Goal: Check status: Check status

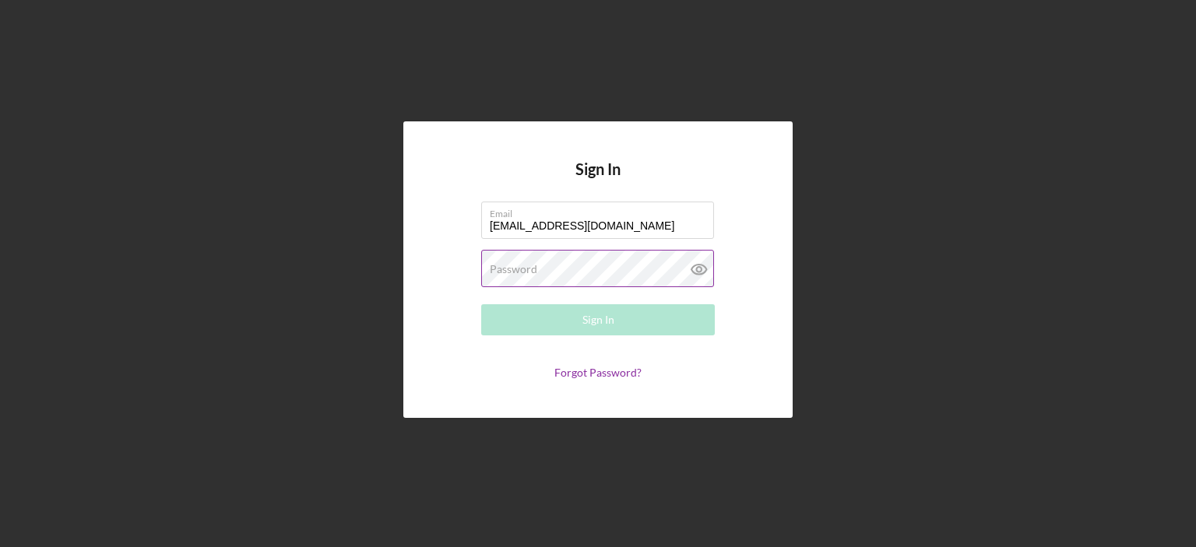
type input "[EMAIL_ADDRESS][DOMAIN_NAME]"
click at [490, 273] on label "Password" at bounding box center [513, 269] width 47 height 12
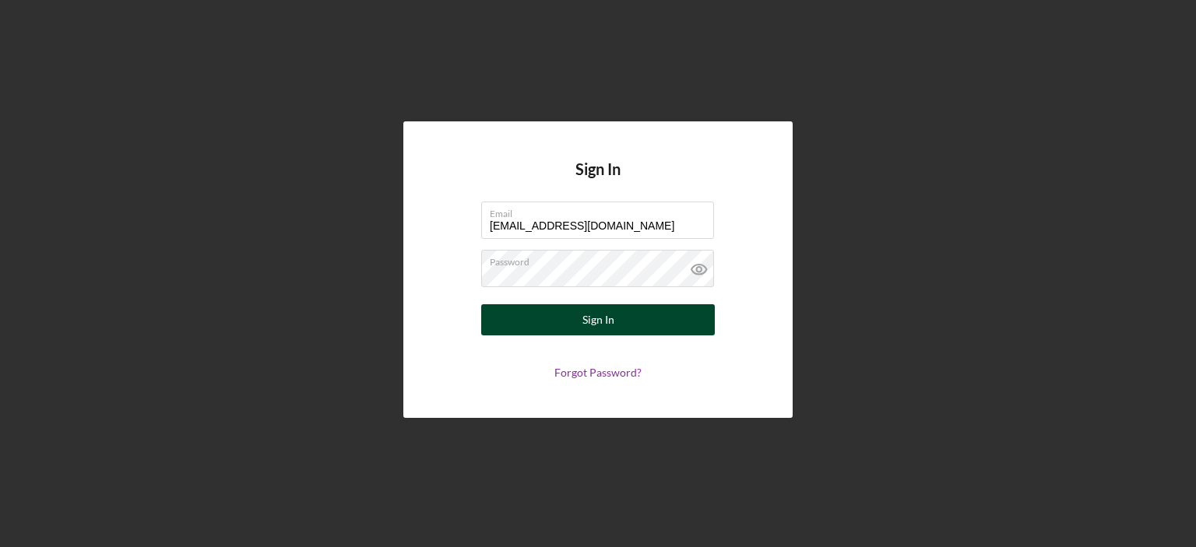
click at [596, 320] on div "Sign In" at bounding box center [598, 319] width 32 height 31
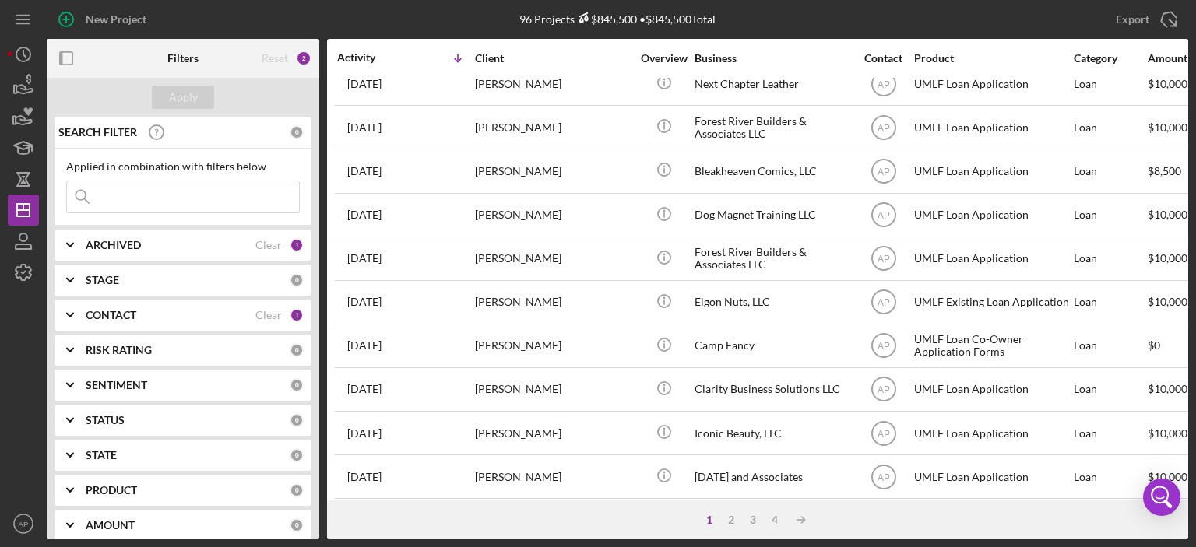
scroll to position [417, 0]
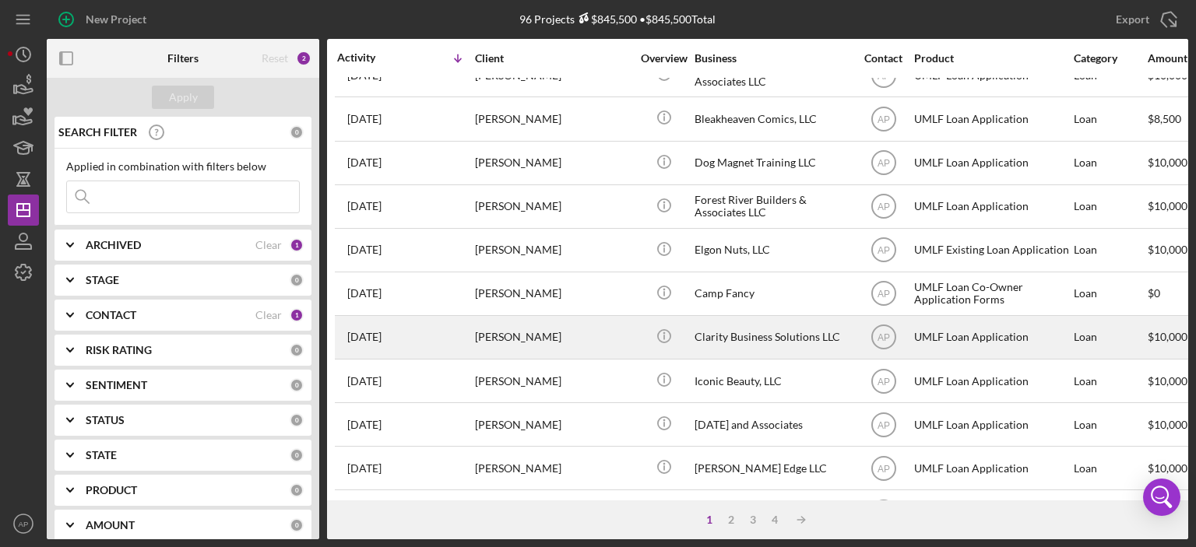
click at [712, 339] on div "Clarity Business Solutions LLC" at bounding box center [773, 337] width 156 height 41
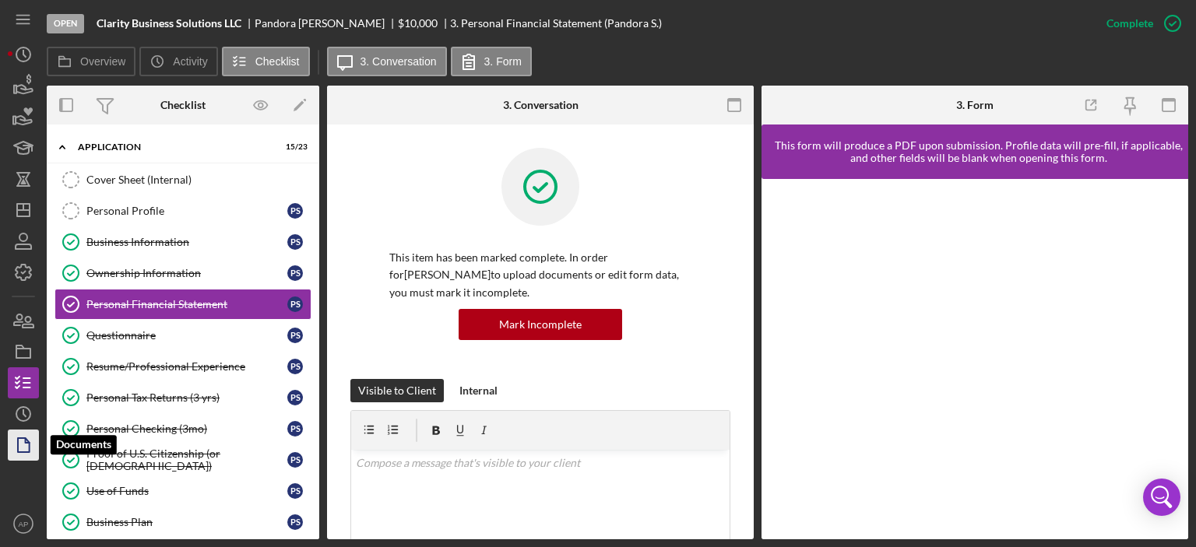
click at [22, 442] on icon "button" at bounding box center [23, 445] width 39 height 39
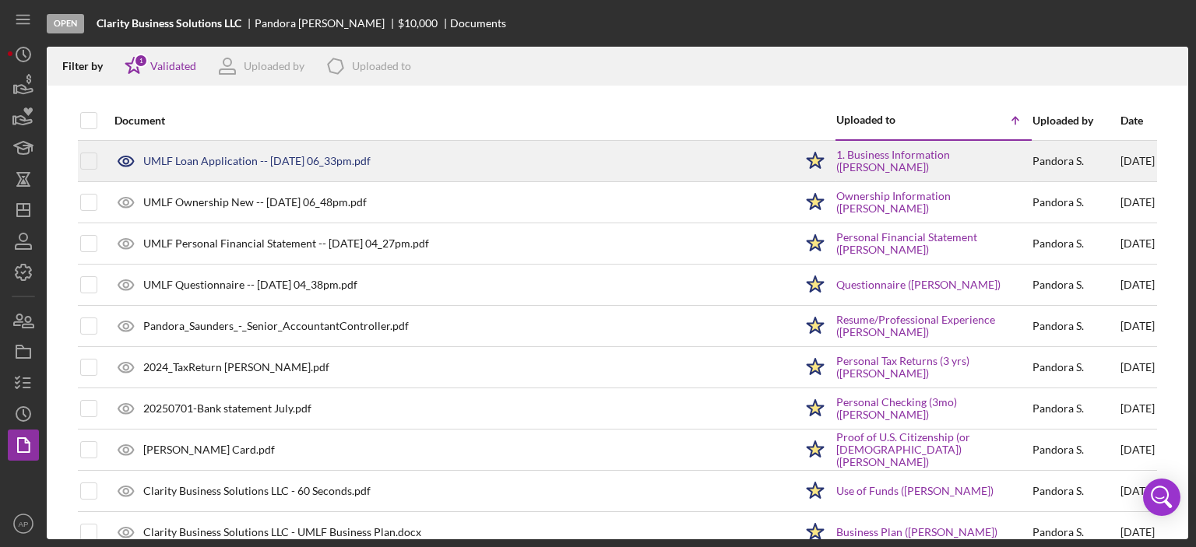
click at [243, 156] on div "UMLF Loan Application -- [DATE] 06_33pm.pdf" at bounding box center [256, 161] width 227 height 12
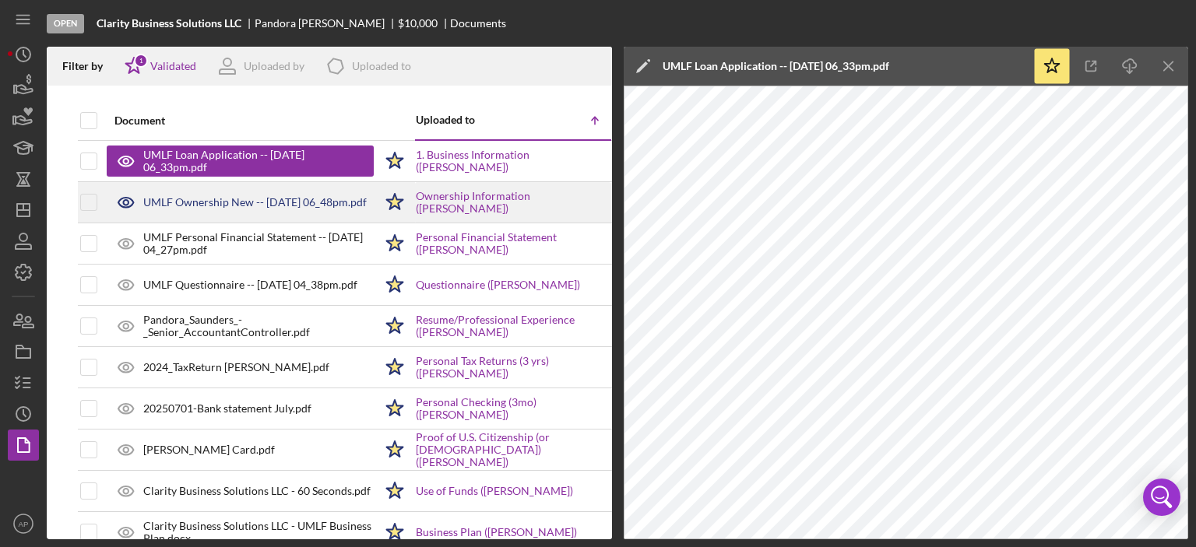
click at [184, 206] on div "UMLF Ownership New -- [DATE] 06_48pm.pdf" at bounding box center [254, 202] width 223 height 12
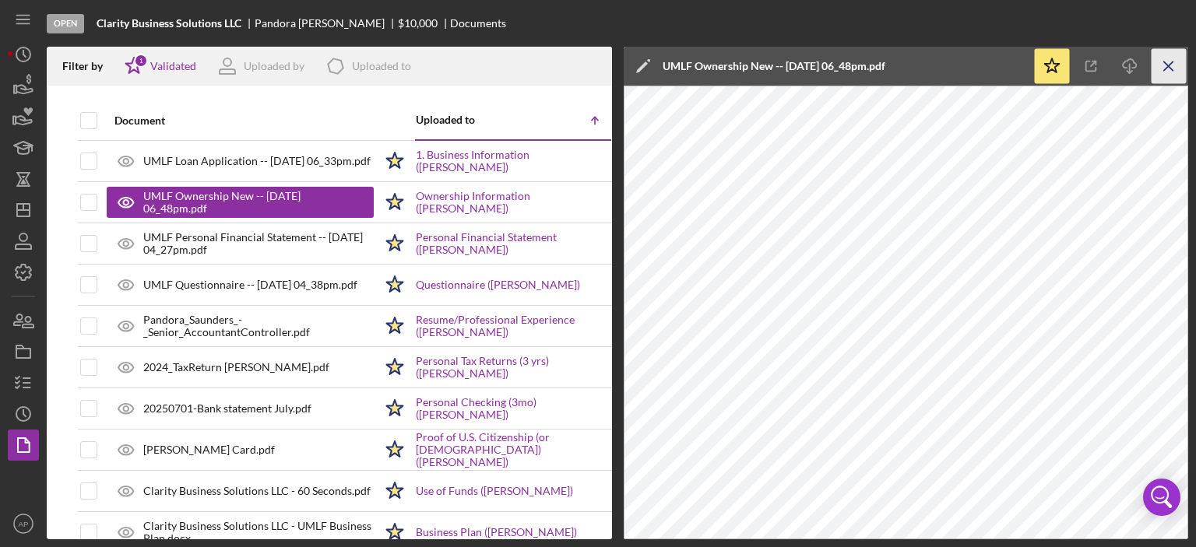
click at [1170, 68] on icon "Icon/Menu Close" at bounding box center [1169, 66] width 35 height 35
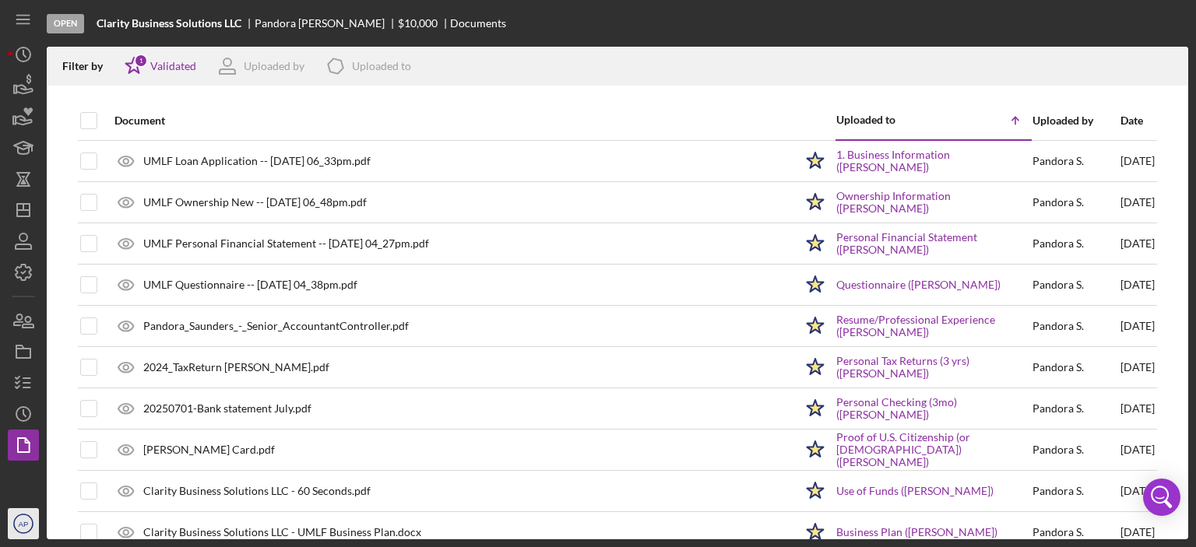
click at [17, 527] on icon "AP" at bounding box center [23, 524] width 31 height 39
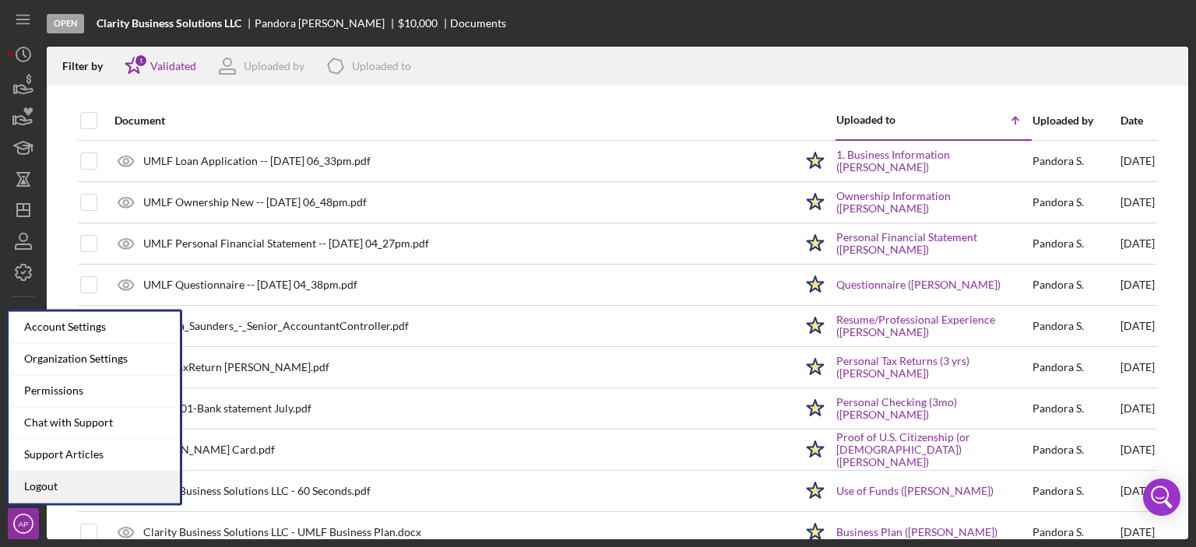
click at [49, 486] on link "Logout" at bounding box center [94, 487] width 171 height 32
